Goal: Transaction & Acquisition: Book appointment/travel/reservation

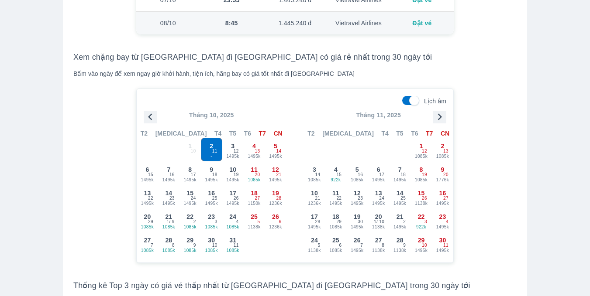
scroll to position [917, 0]
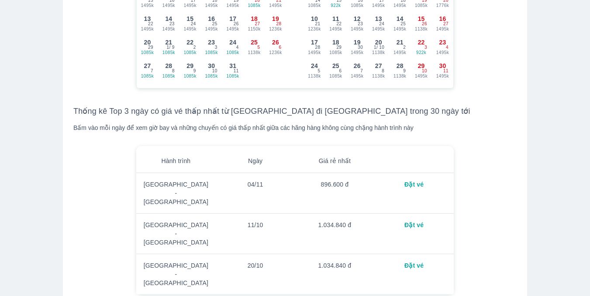
click at [415, 180] on div "Đặt vé" at bounding box center [413, 184] width 65 height 9
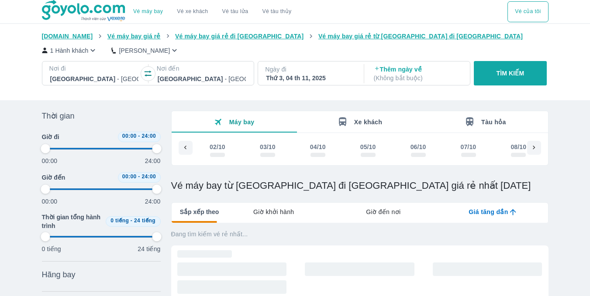
scroll to position [0, 1486]
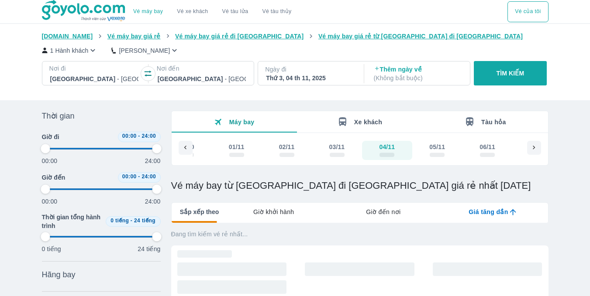
type input "97.9166666666667"
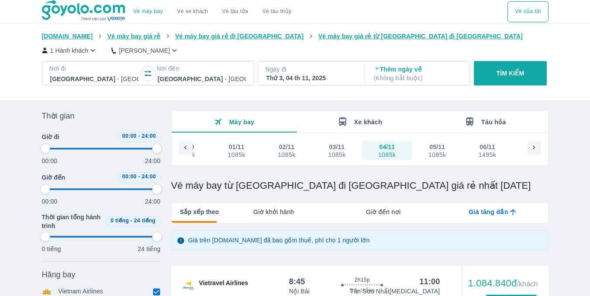
type input "97.9166666666667"
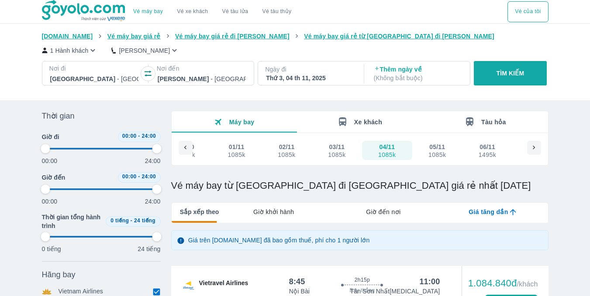
type input "97.9166666666667"
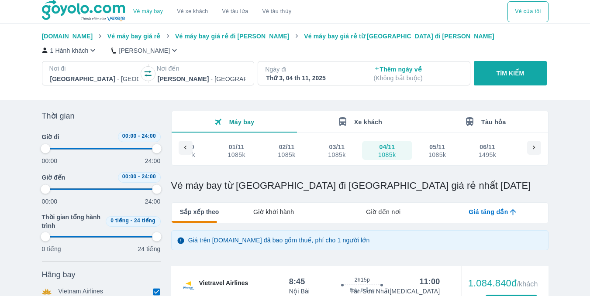
type input "97.9166666666667"
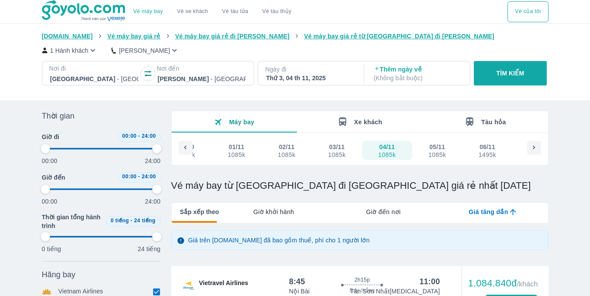
type input "97.9166666666667"
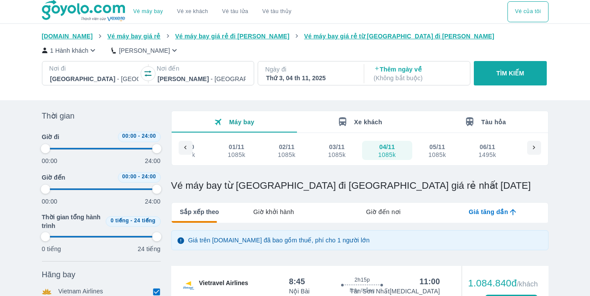
type input "97.9166666666667"
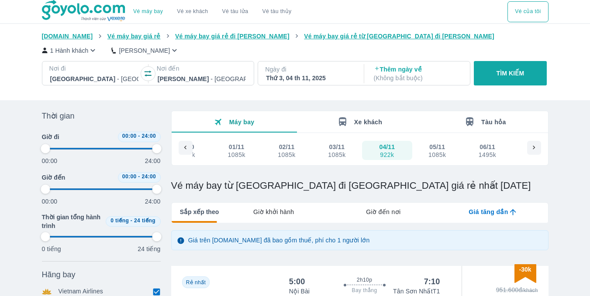
type input "97.9166666666667"
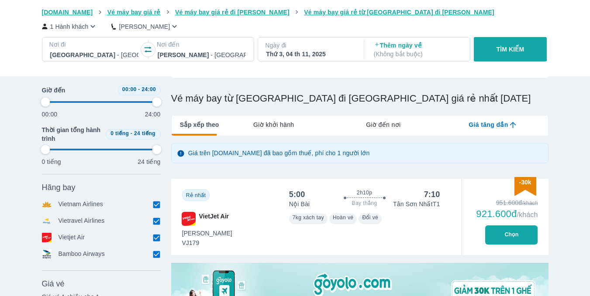
scroll to position [131, 0]
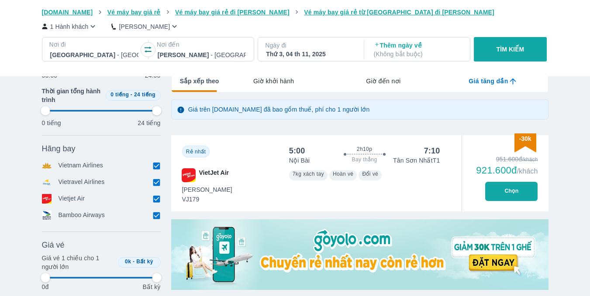
type input "97.9166666666667"
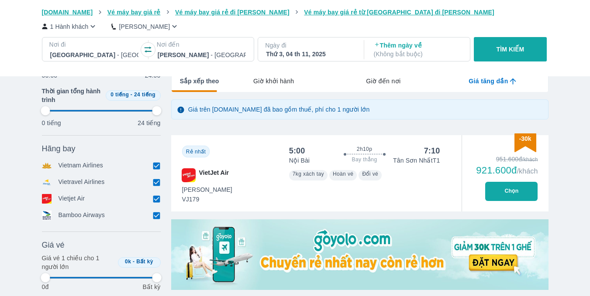
type input "97.9166666666667"
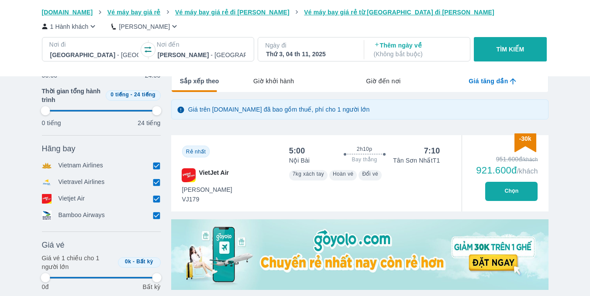
type input "97.9166666666667"
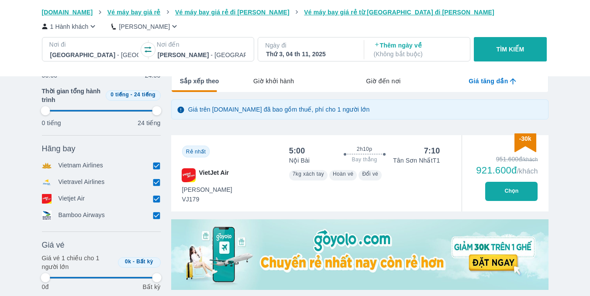
type input "97.9166666666667"
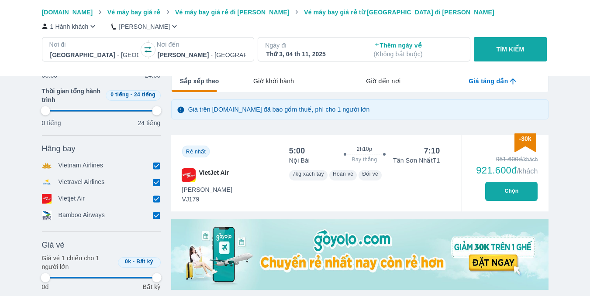
type input "97.9166666666667"
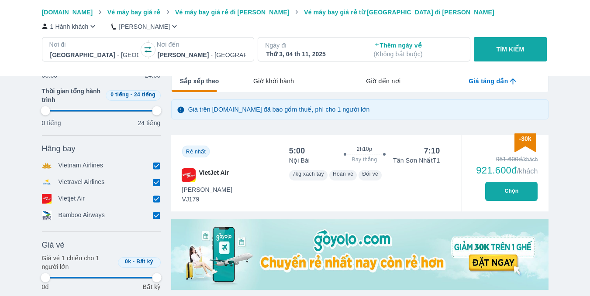
type input "97.9166666666667"
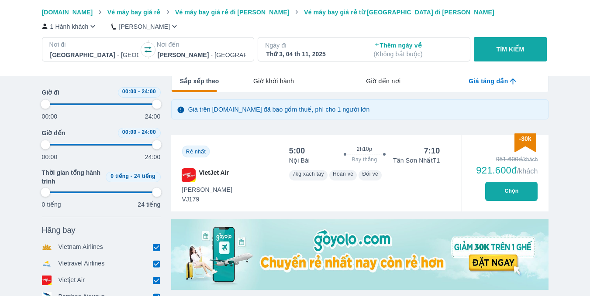
scroll to position [0, 0]
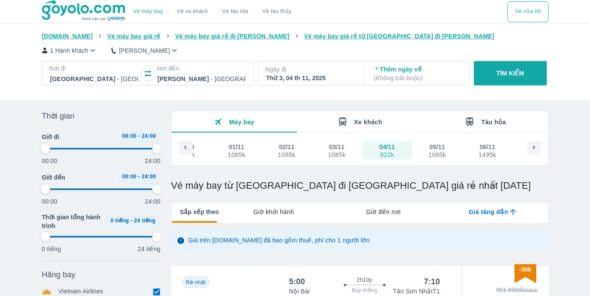
type input "97.9166666666667"
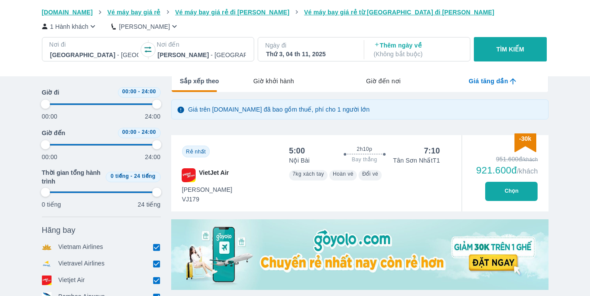
type input "97.9166666666667"
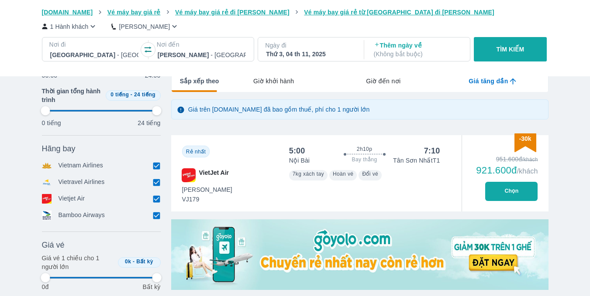
type input "97.9166666666667"
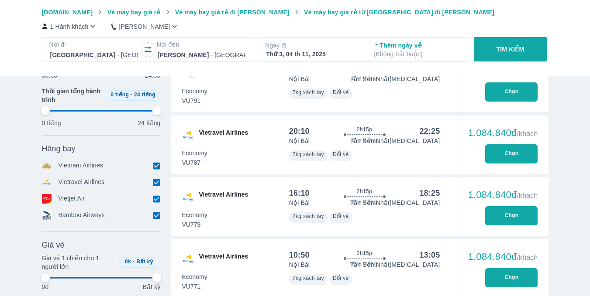
scroll to position [611, 0]
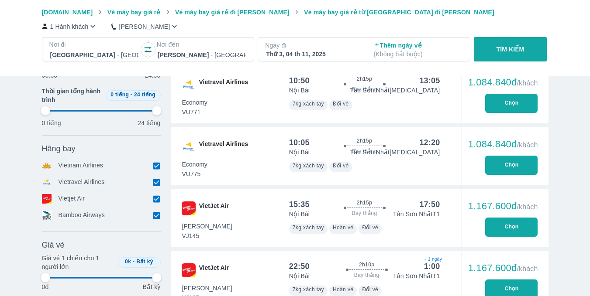
type input "97.9166666666667"
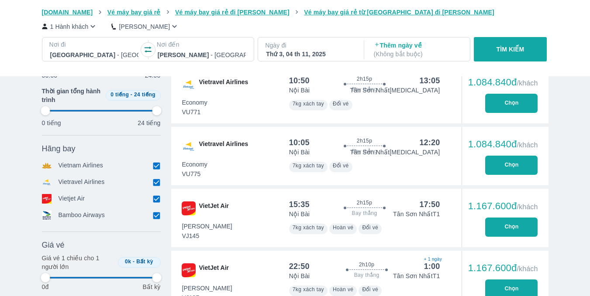
type input "97.9166666666667"
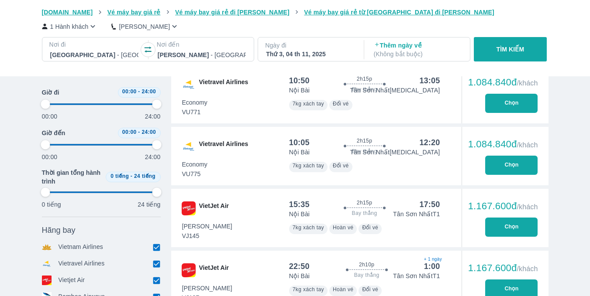
type input "97.9166666666667"
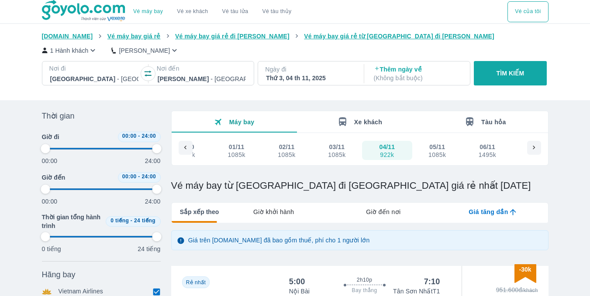
scroll to position [131, 0]
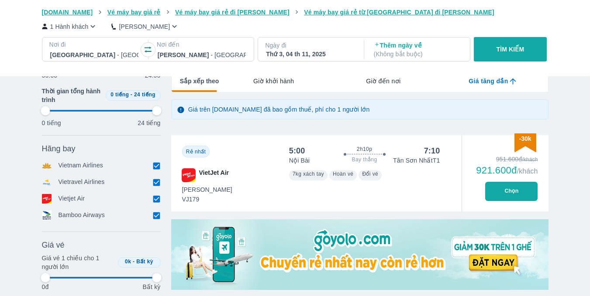
type input "97.9166666666667"
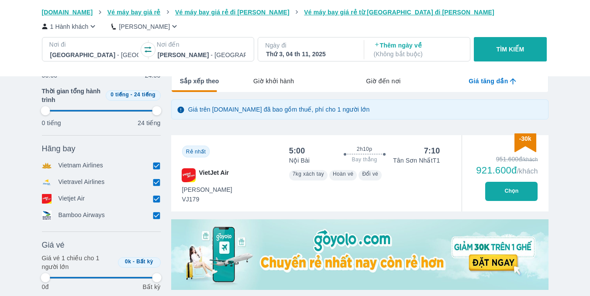
type input "97.9166666666667"
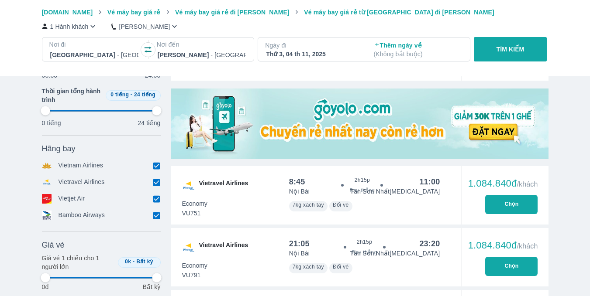
scroll to position [306, 0]
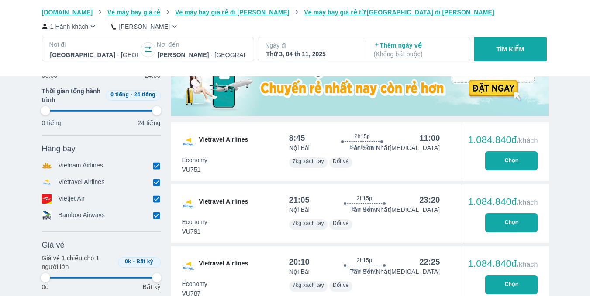
type input "97.9166666666667"
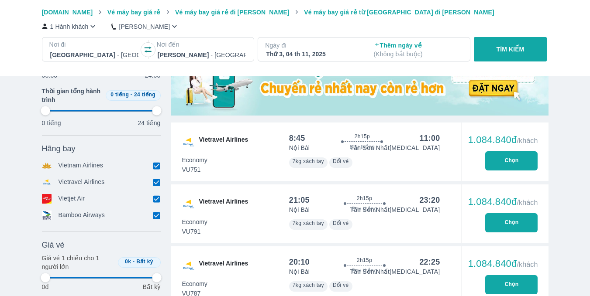
type input "97.9166666666667"
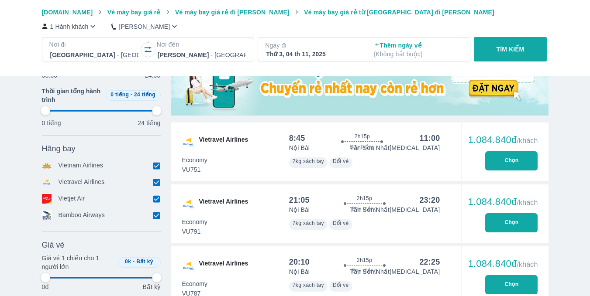
type input "97.9166666666667"
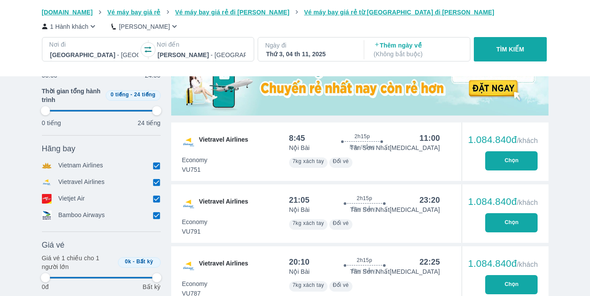
type input "97.9166666666667"
